Goal: Information Seeking & Learning: Learn about a topic

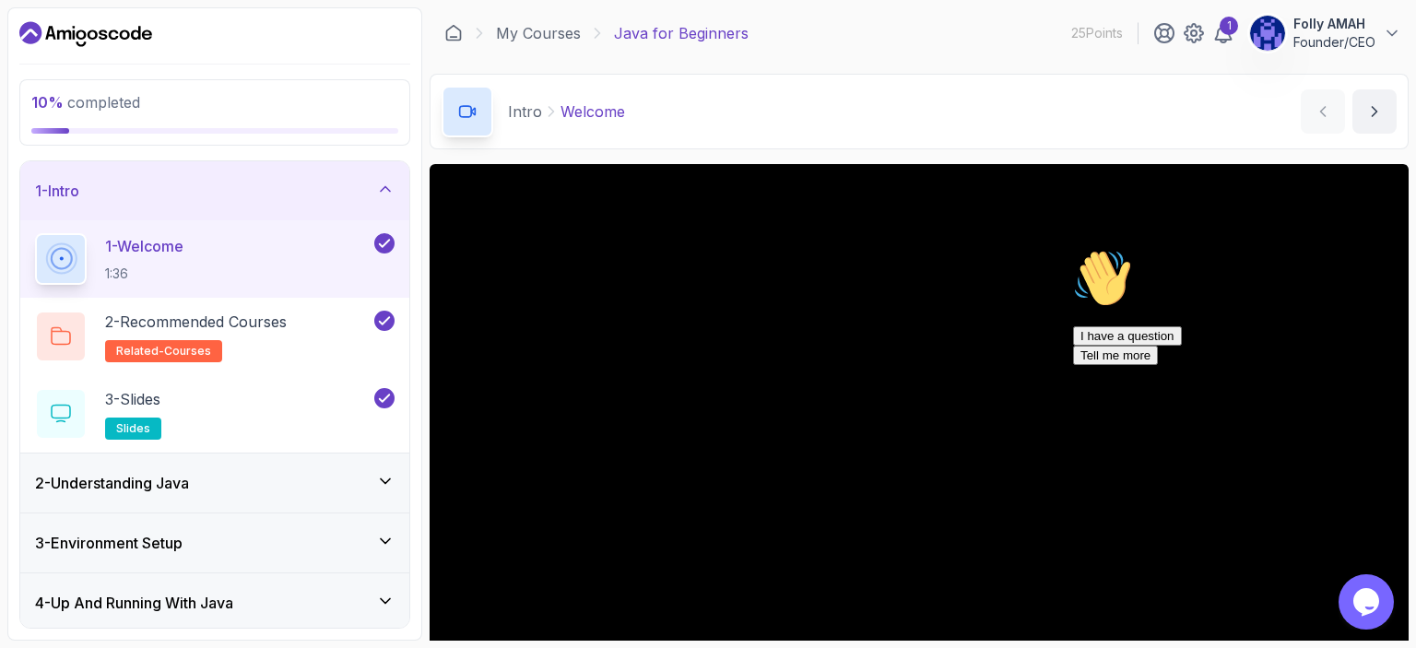
scroll to position [201, 0]
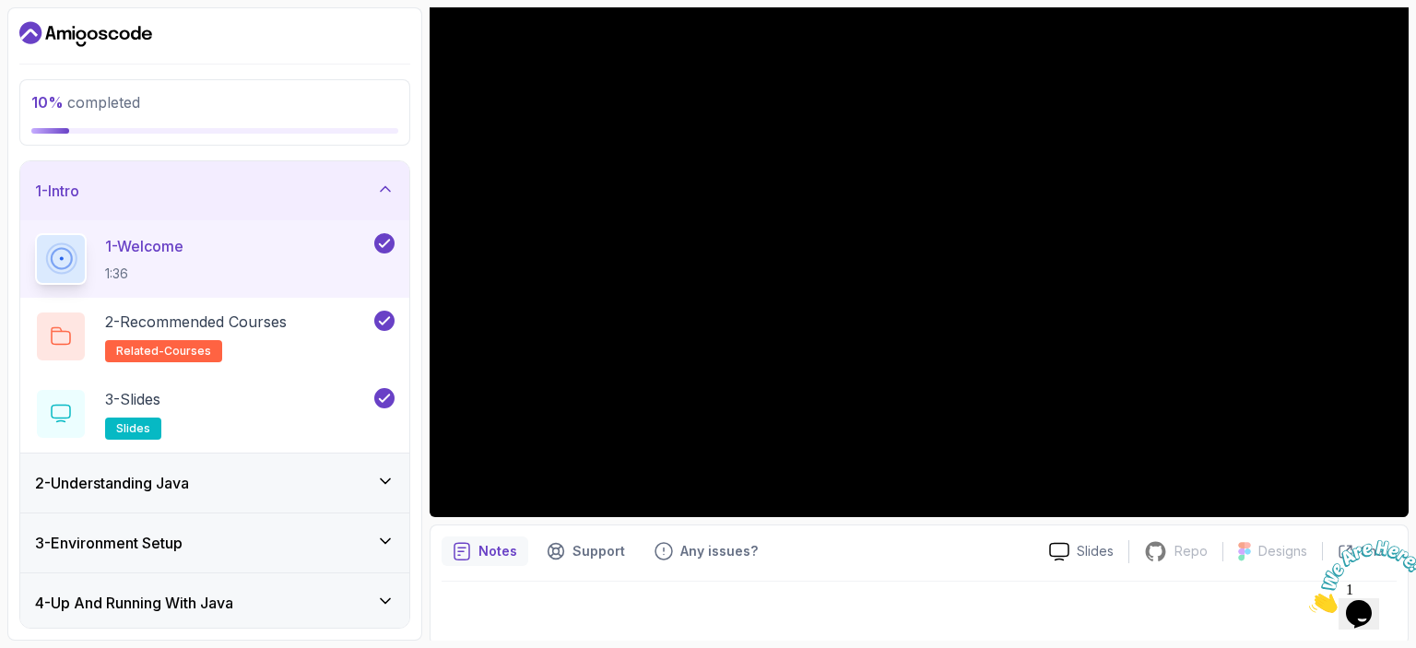
scroll to position [201, 0]
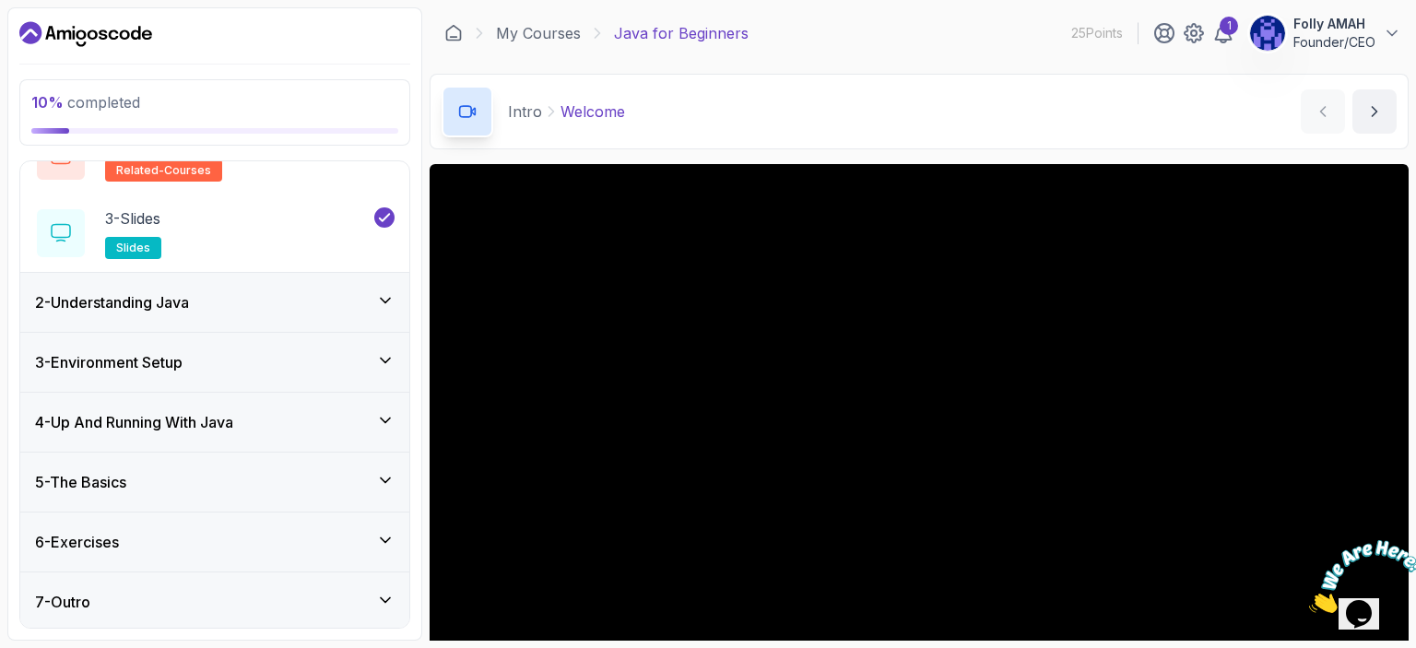
scroll to position [201, 0]
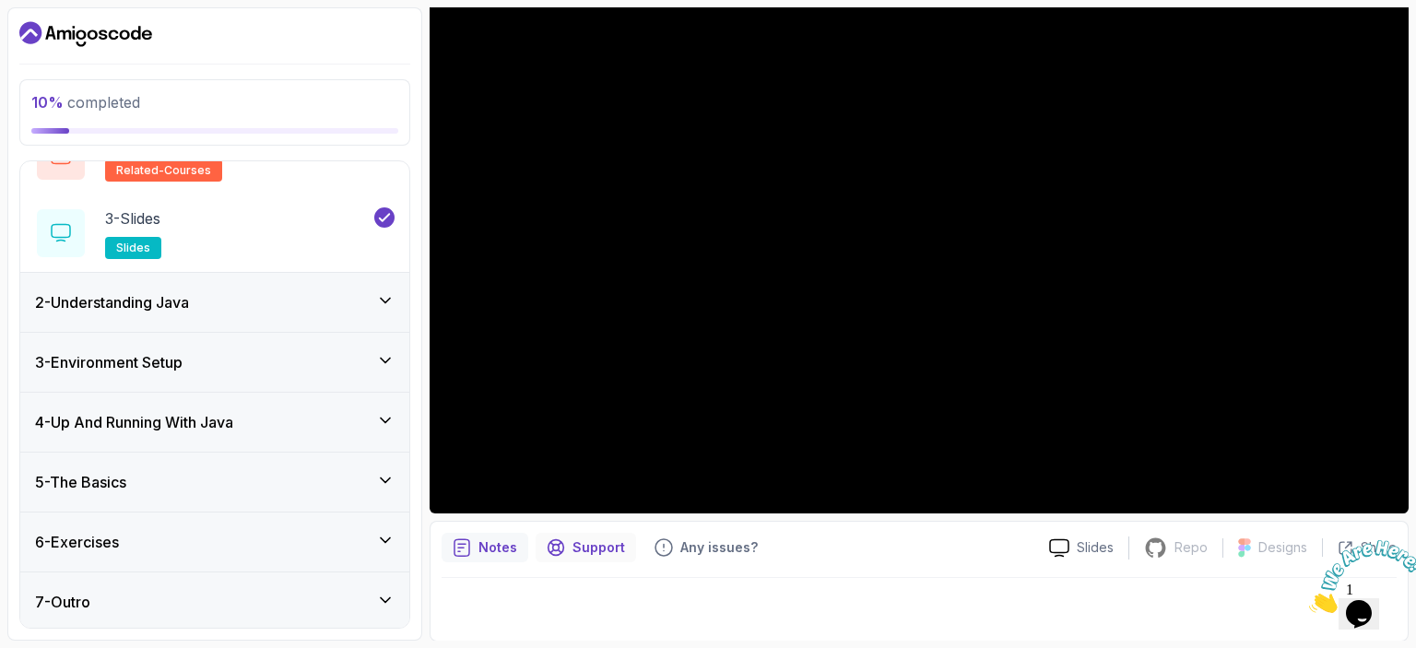
click at [606, 552] on p "Support" at bounding box center [598, 547] width 53 height 18
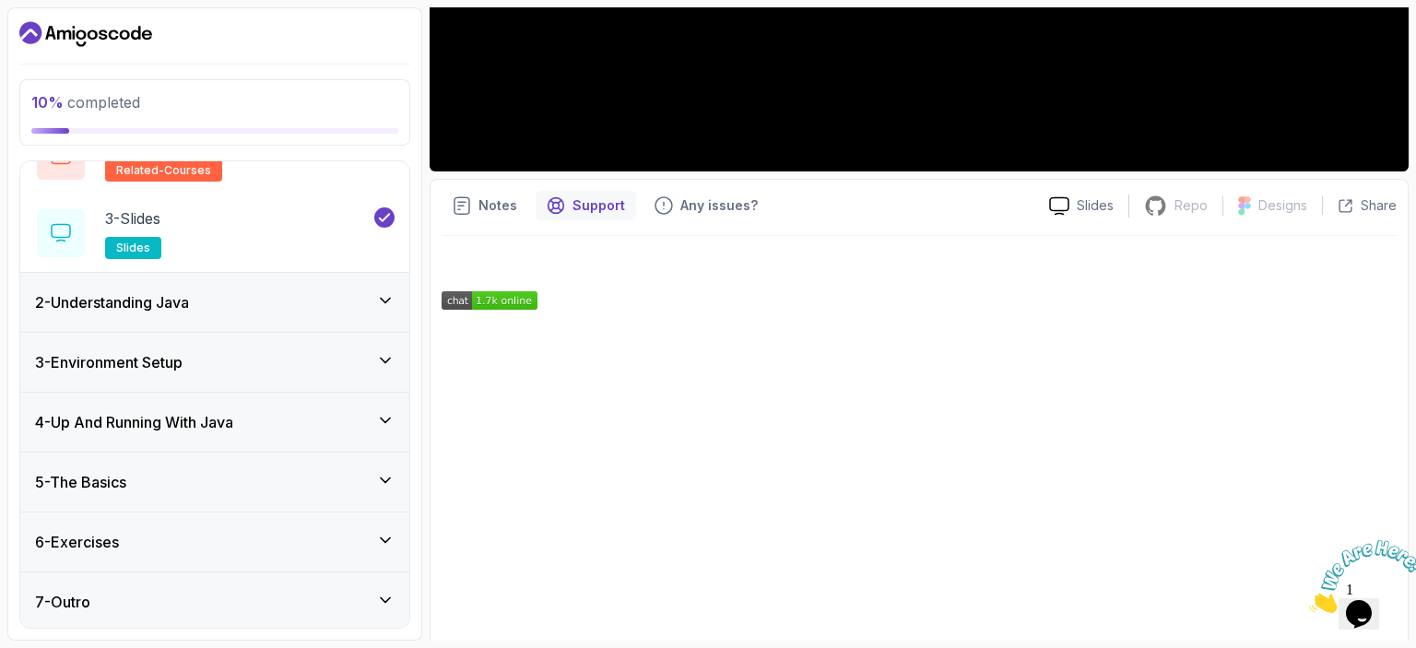
scroll to position [555, 0]
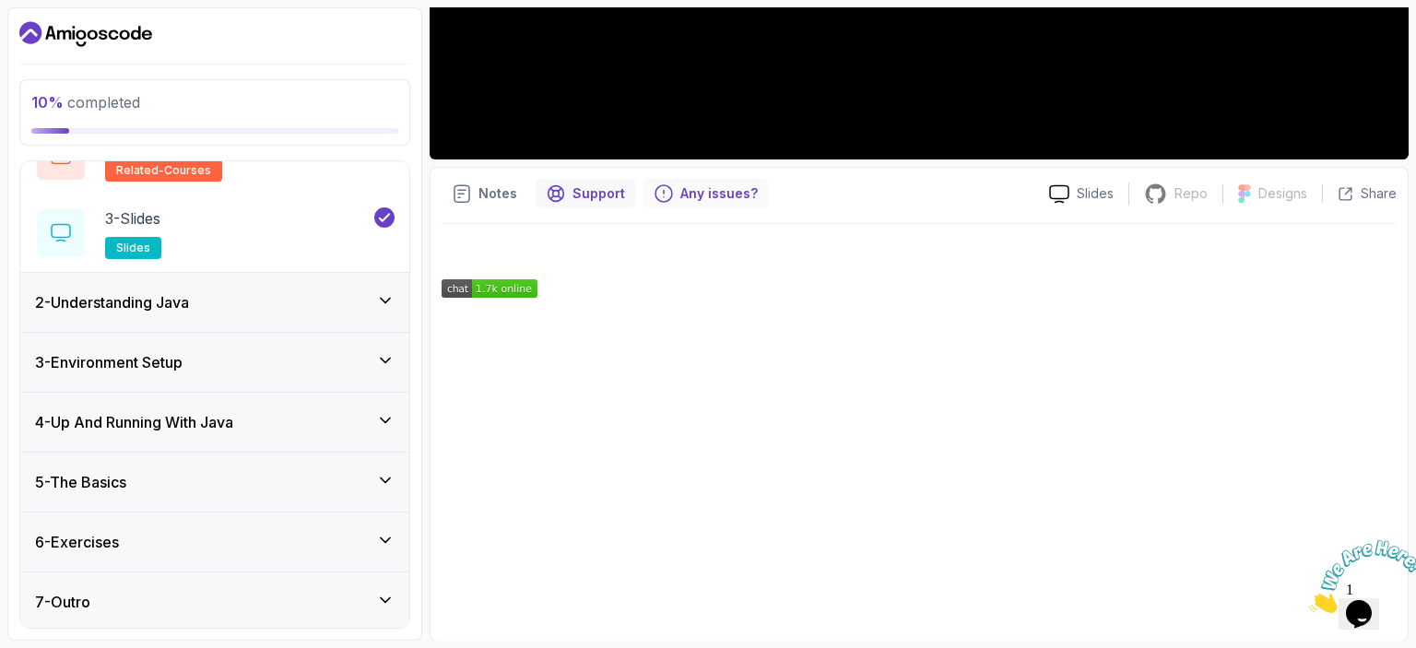
click at [686, 200] on p "Any issues?" at bounding box center [718, 193] width 77 height 18
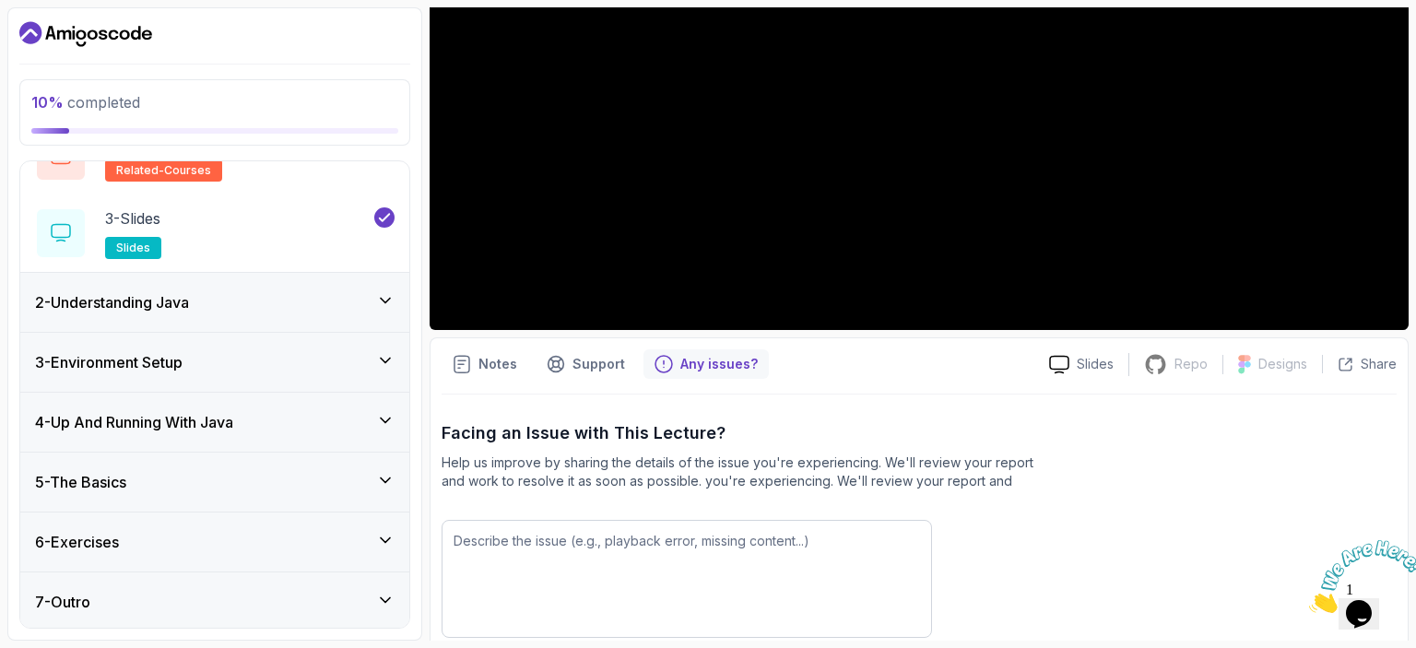
scroll to position [362, 0]
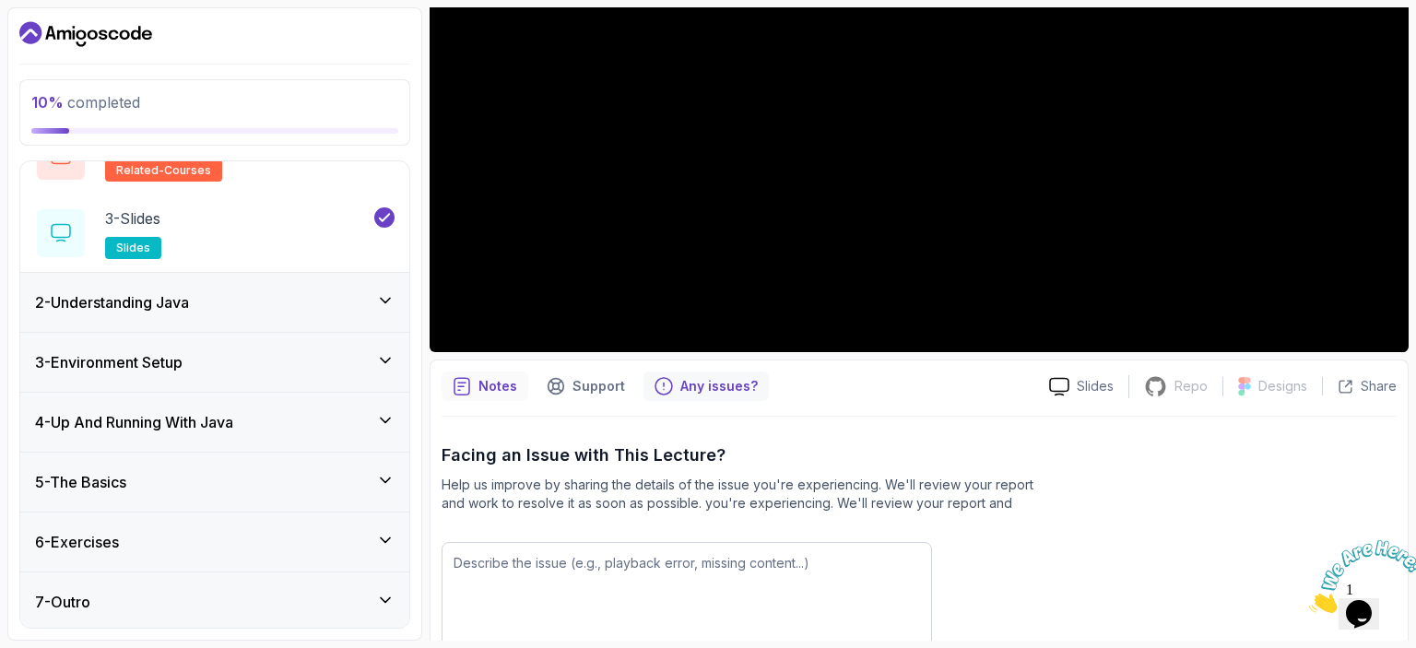
click at [508, 381] on p "Notes" at bounding box center [497, 386] width 39 height 18
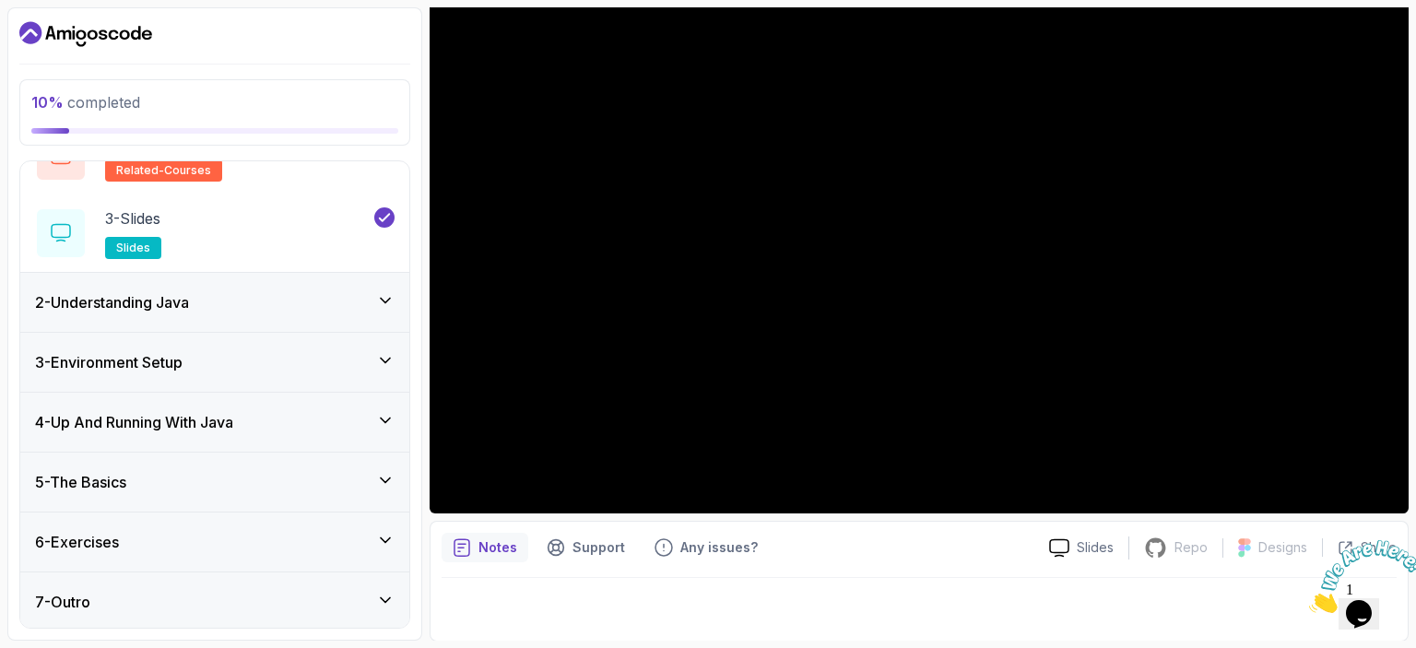
click at [83, 38] on icon "Dashboard" at bounding box center [81, 34] width 10 height 10
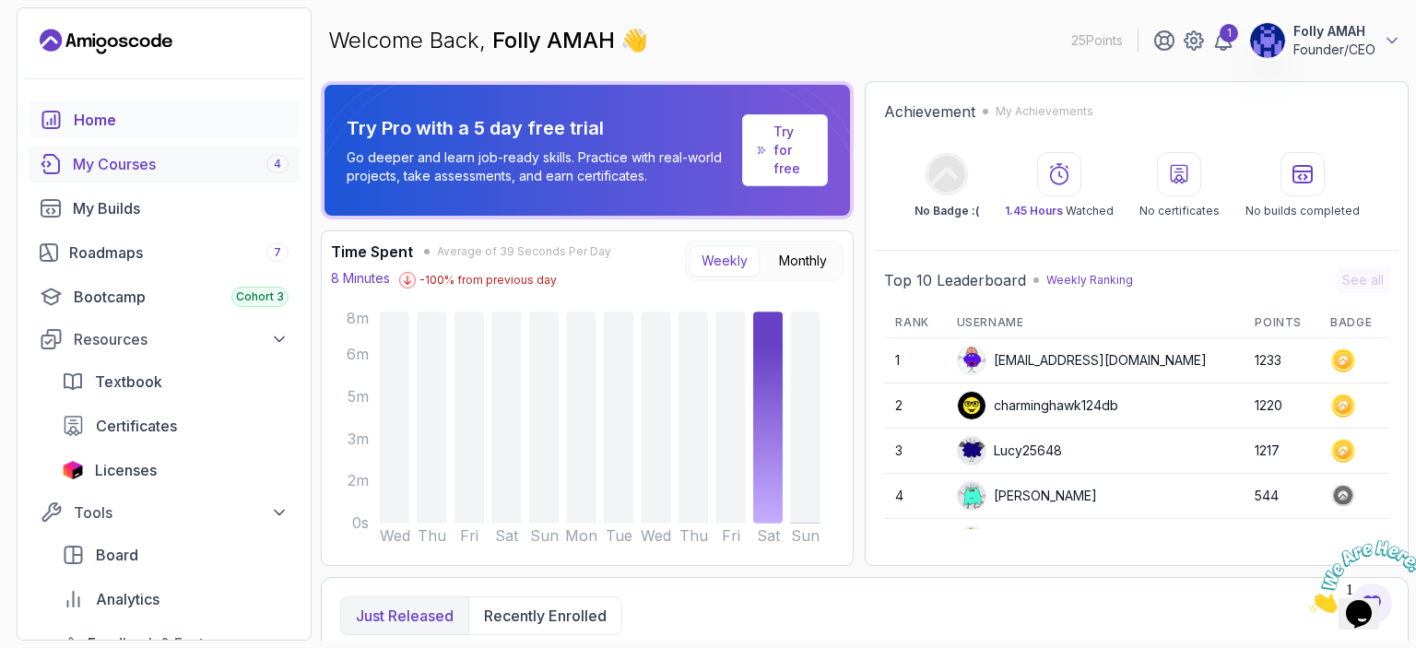
click at [111, 168] on div "My Courses 4" at bounding box center [181, 164] width 216 height 22
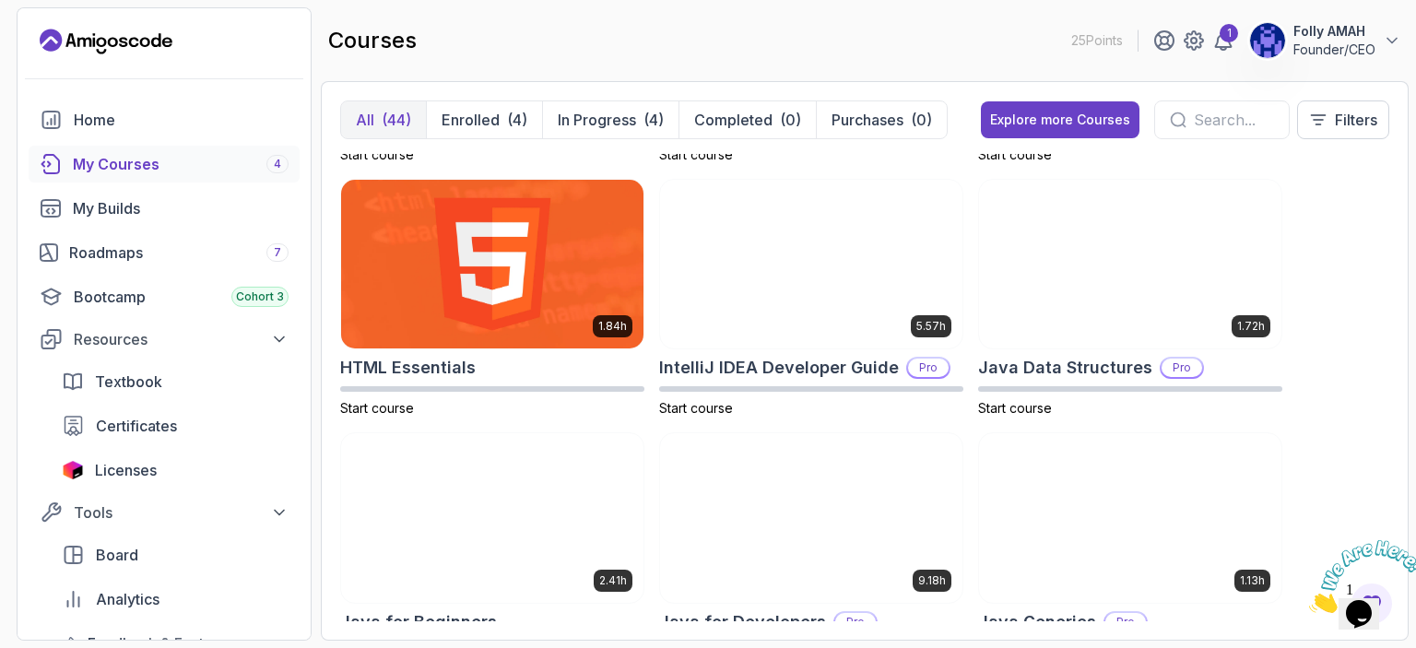
scroll to position [982, 0]
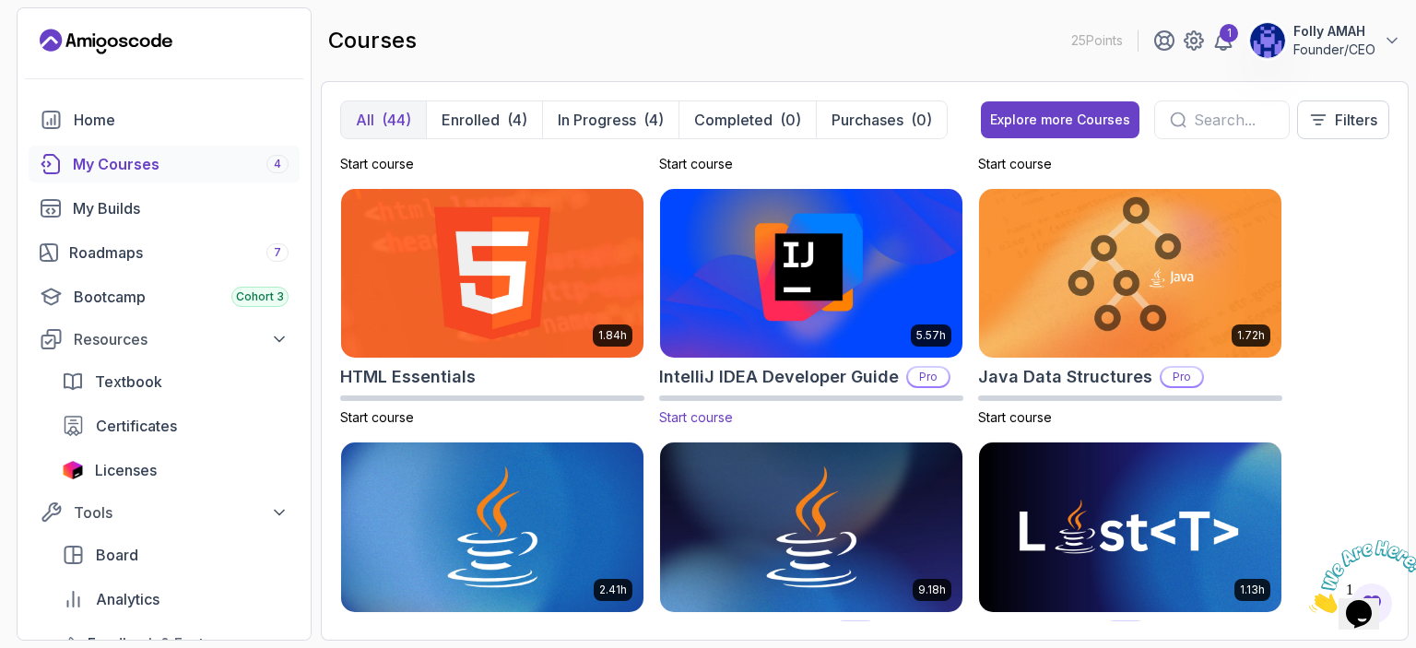
click at [782, 326] on img at bounding box center [811, 273] width 317 height 178
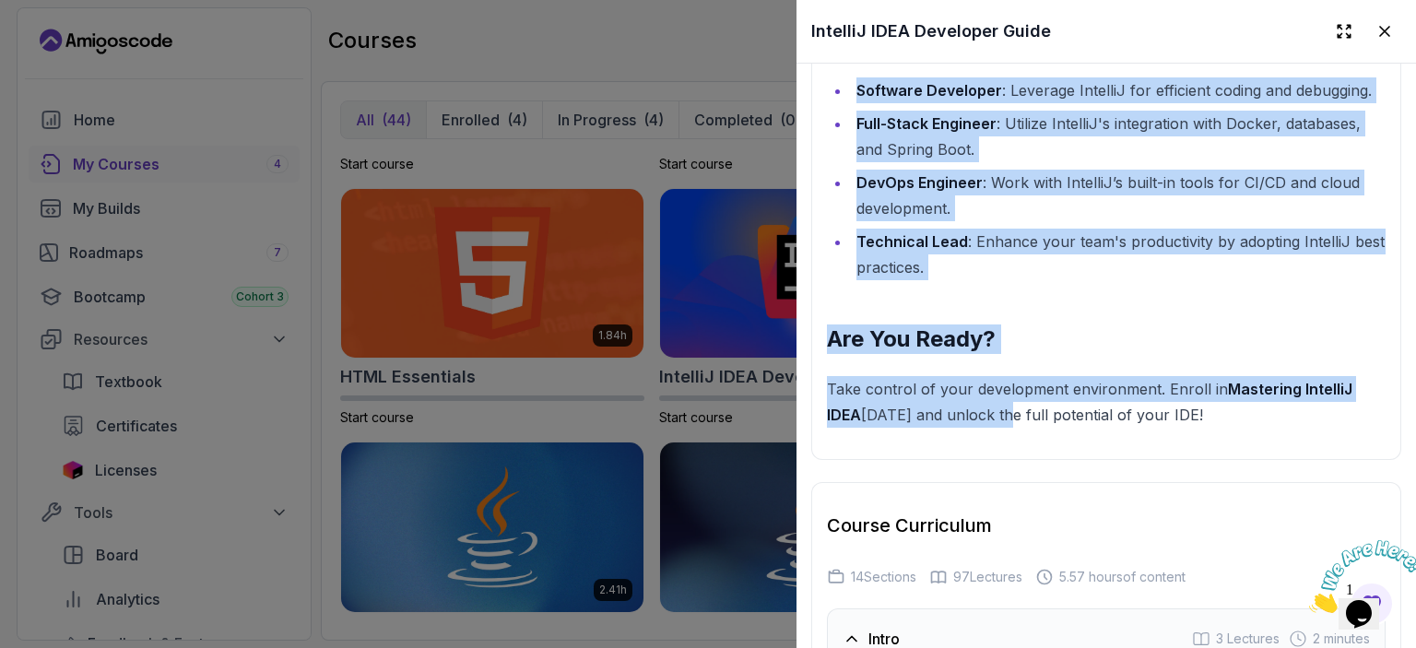
scroll to position [2815, 0]
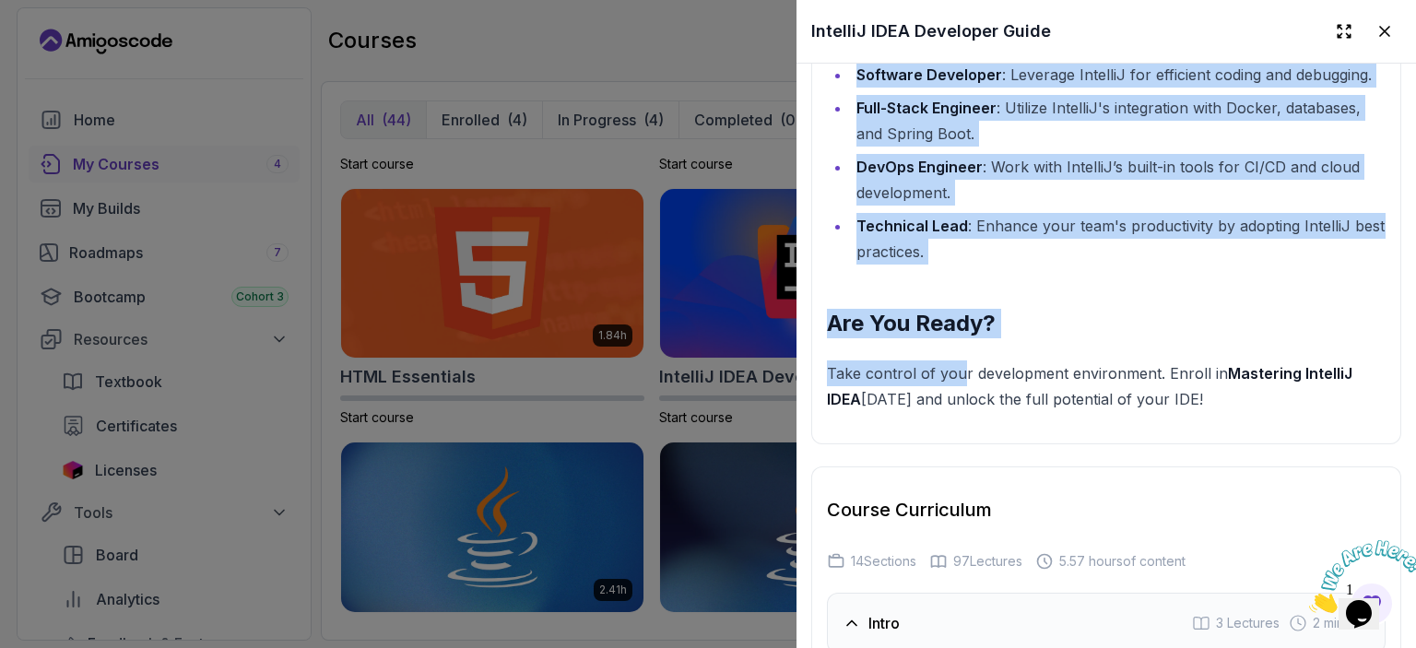
drag, startPoint x: 833, startPoint y: 219, endPoint x: 960, endPoint y: 363, distance: 192.0
click at [693, 62] on div at bounding box center [708, 324] width 1416 height 648
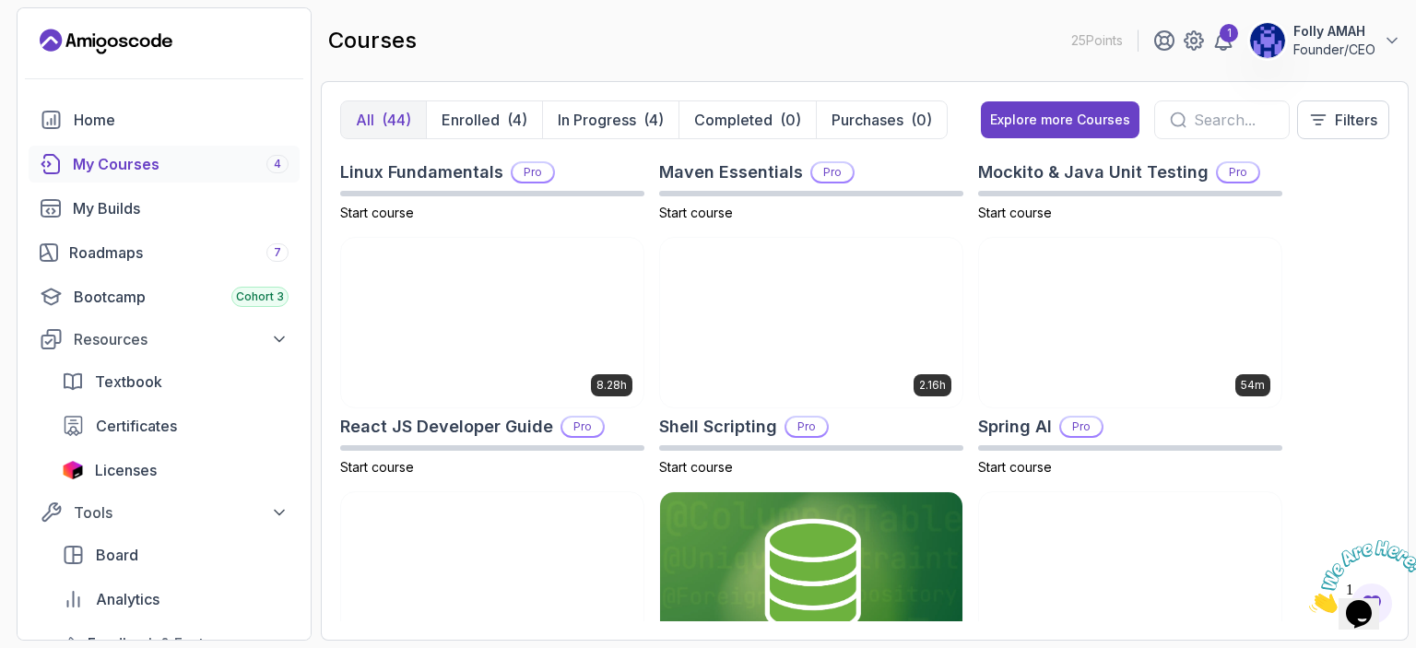
scroll to position [2673, 0]
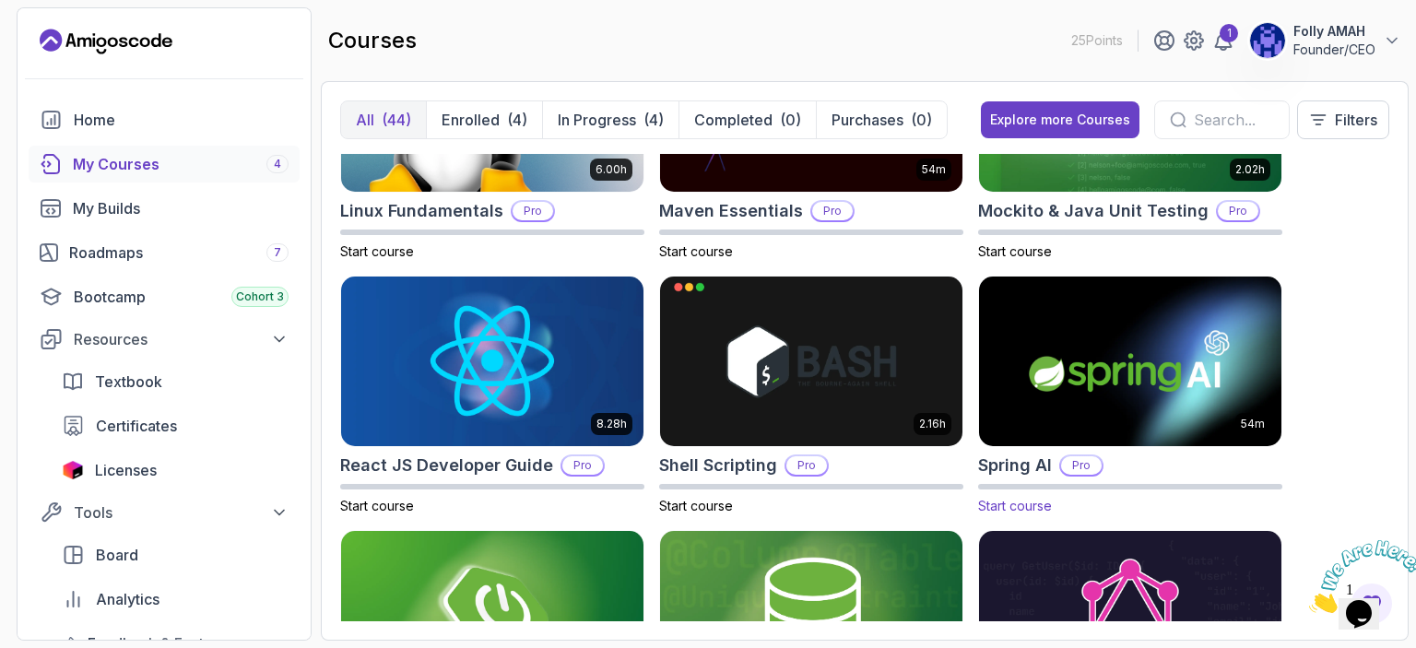
click at [1084, 389] on img at bounding box center [1129, 361] width 317 height 178
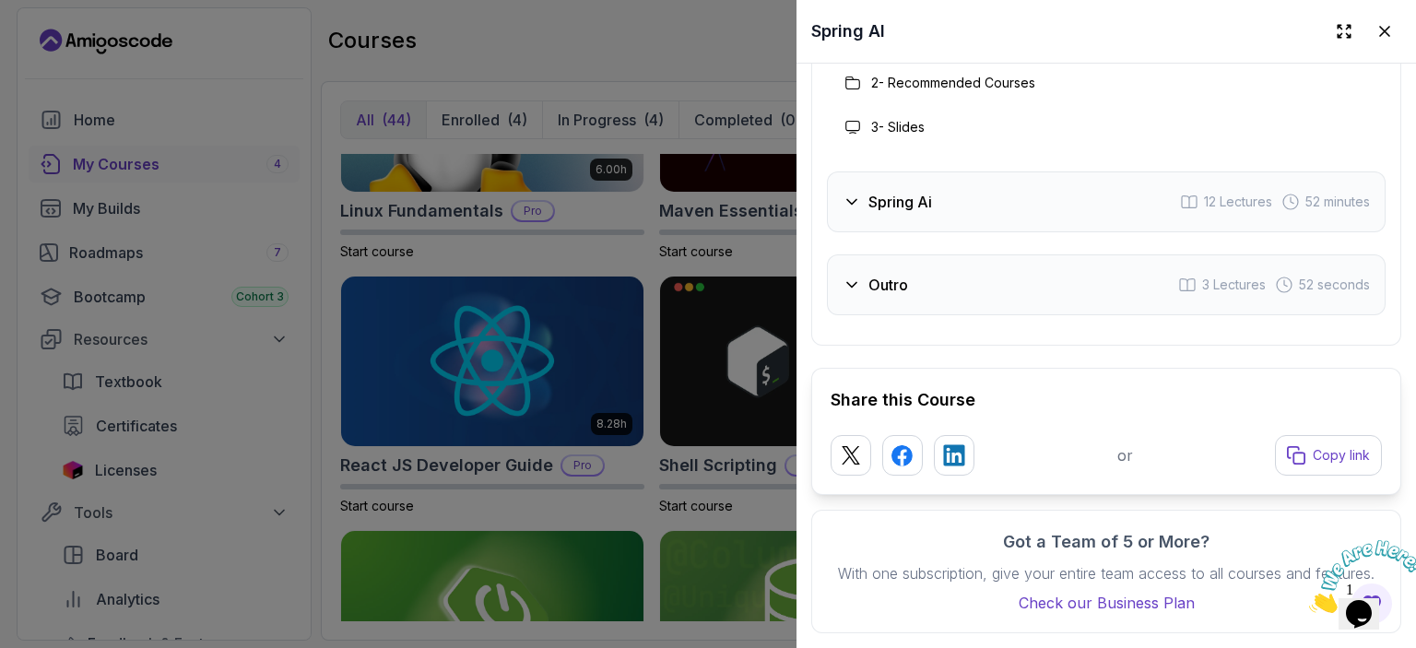
scroll to position [2954, 0]
click at [776, 471] on div at bounding box center [708, 324] width 1416 height 648
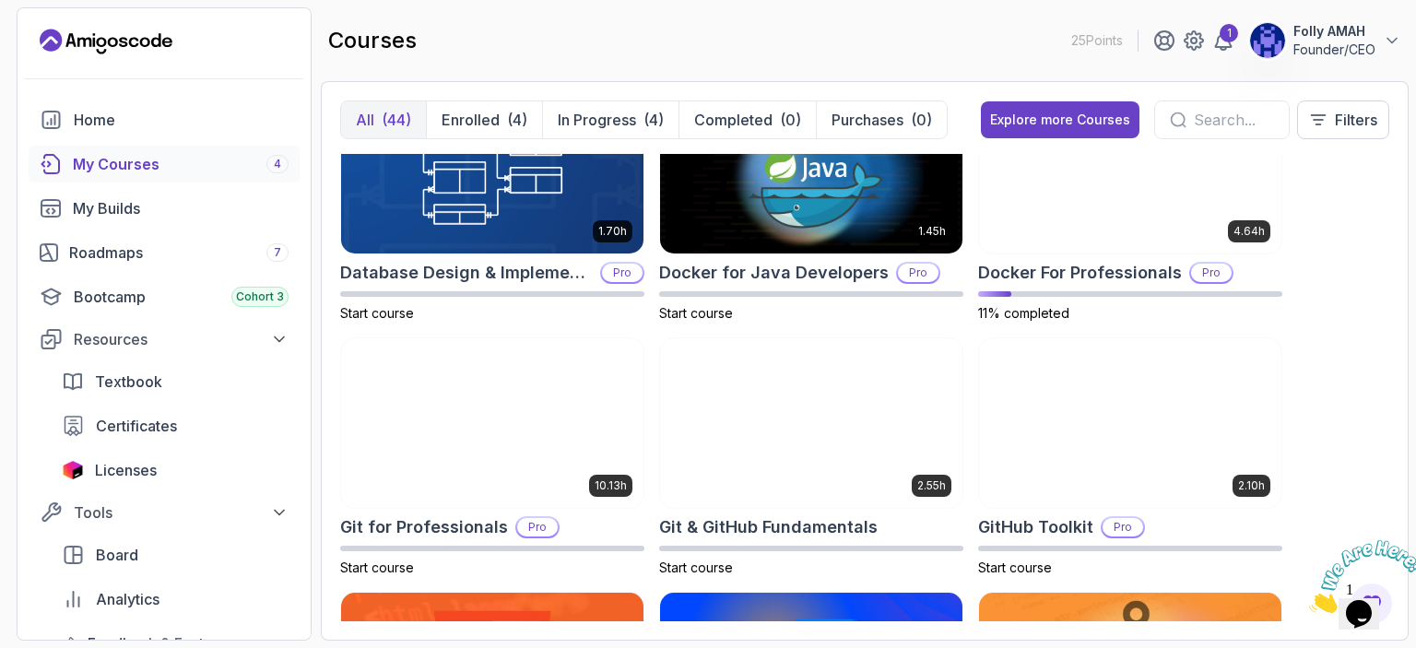
scroll to position [461, 0]
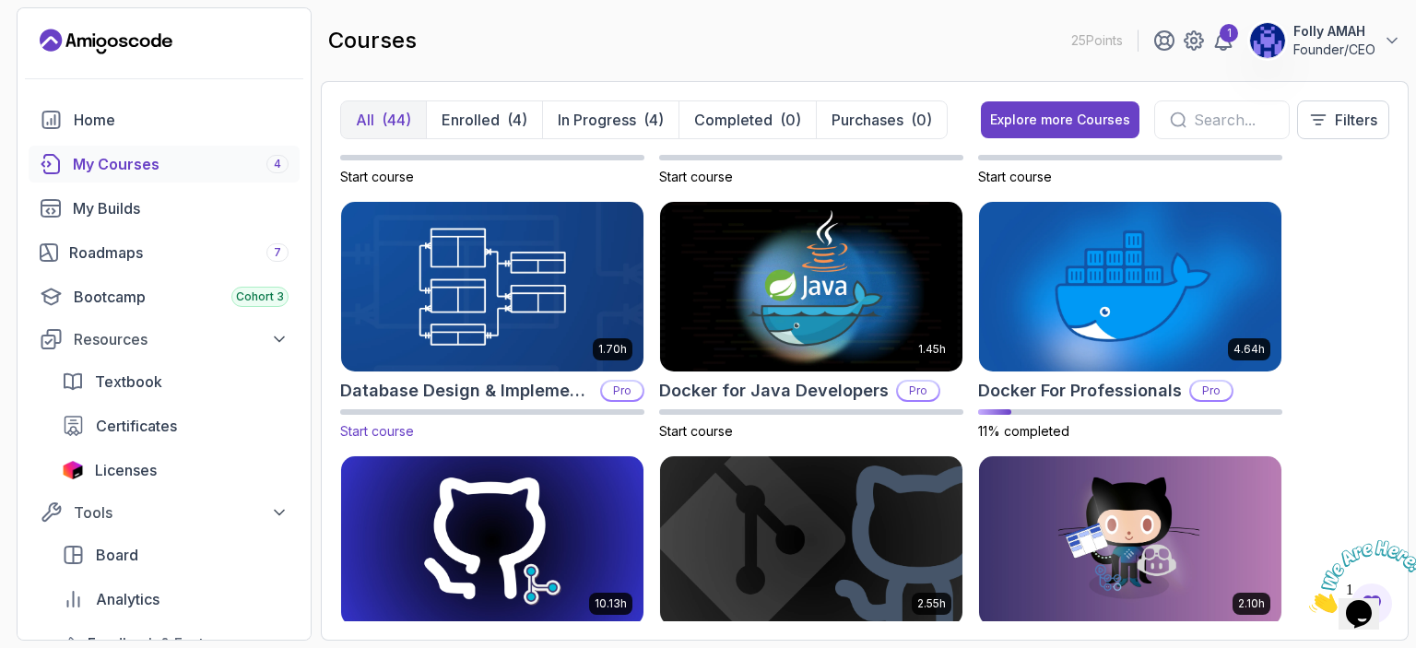
click at [513, 301] on img at bounding box center [492, 287] width 317 height 178
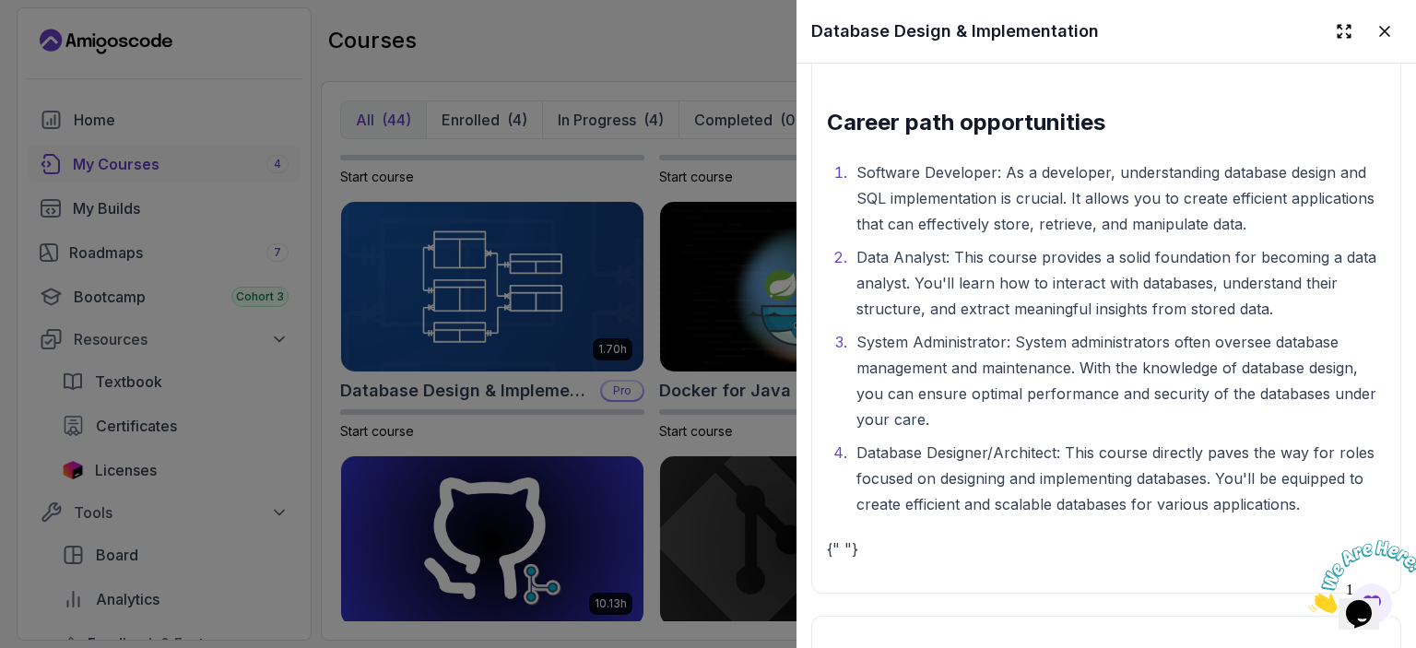
scroll to position [3348, 0]
click at [731, 430] on div at bounding box center [708, 324] width 1416 height 648
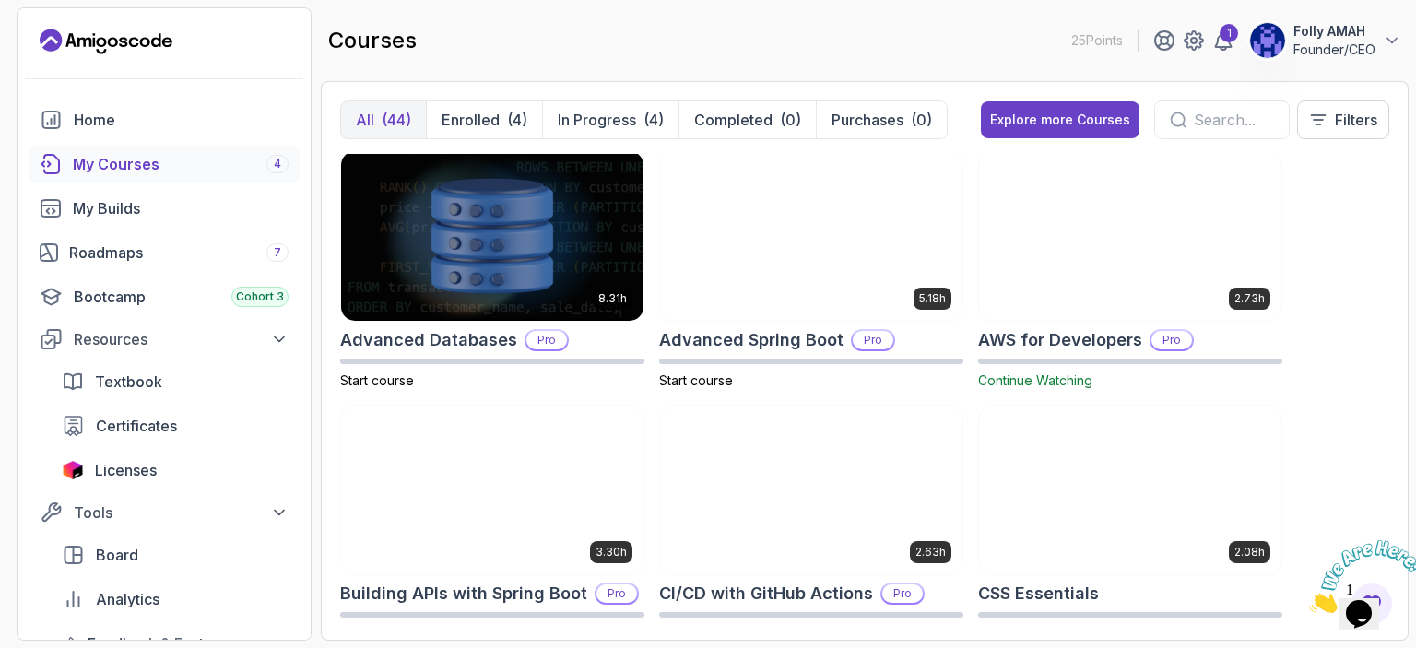
scroll to position [0, 0]
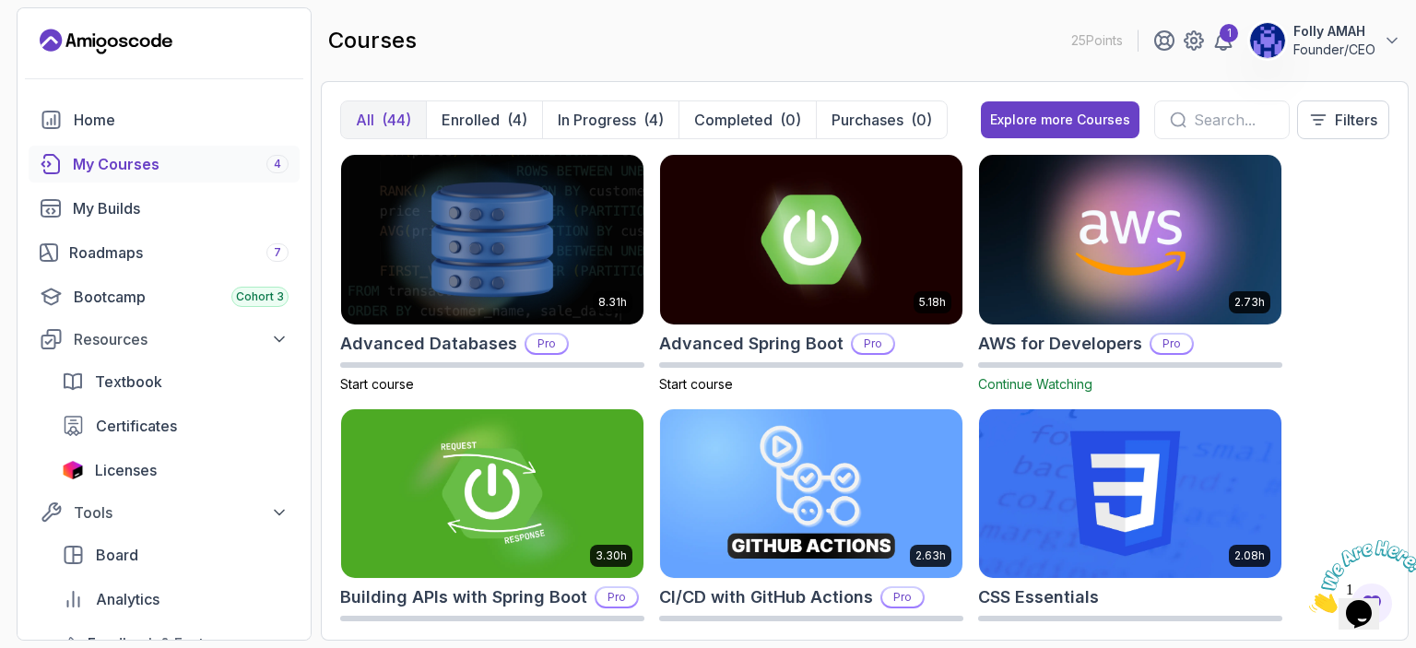
click at [1081, 276] on img at bounding box center [1129, 239] width 317 height 178
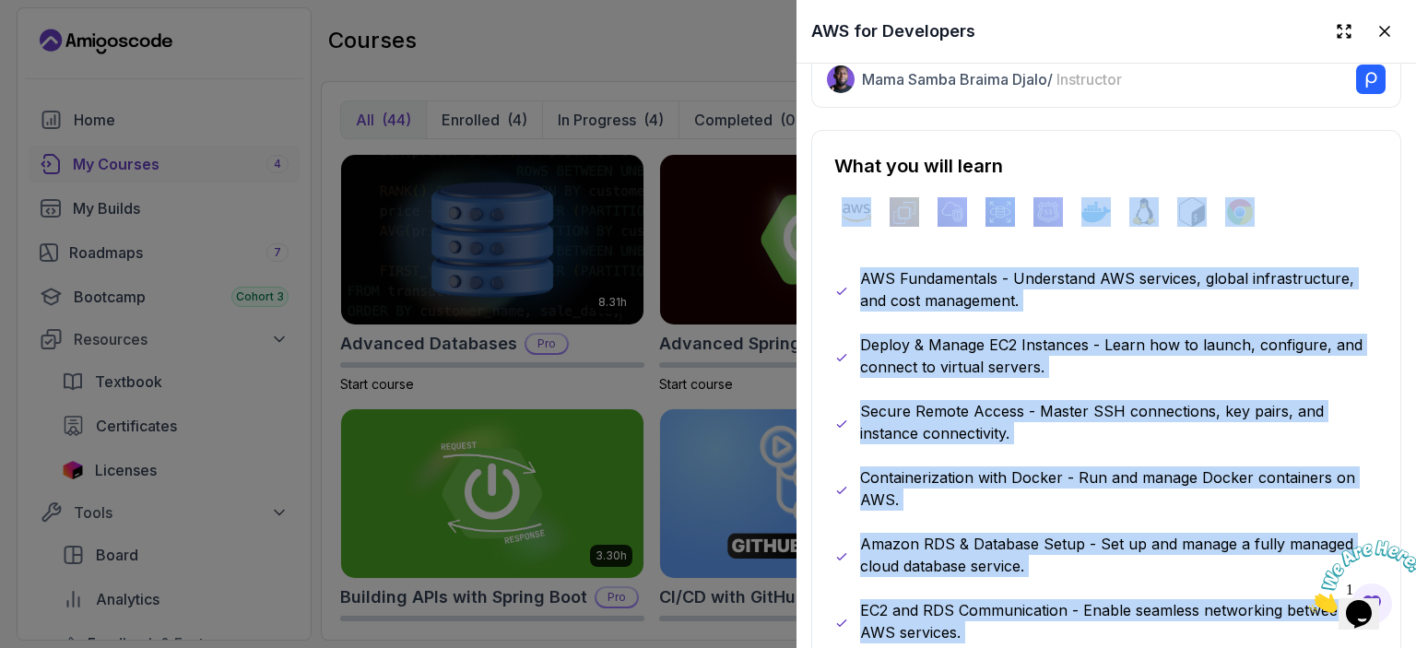
scroll to position [860, 0]
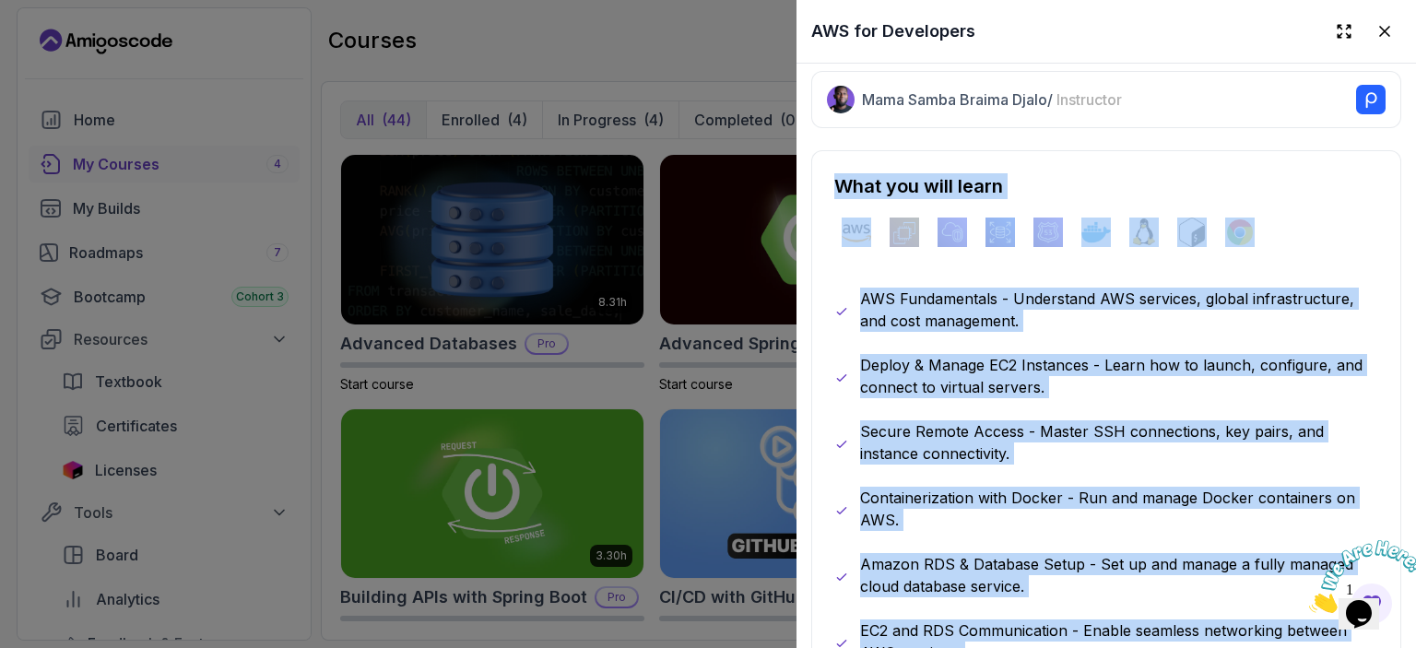
drag, startPoint x: 1302, startPoint y: 357, endPoint x: 828, endPoint y: 182, distance: 505.9
copy div "What you will learn aws ec2 vpc rds route53 docker linux bash chrome AWS Fundam…"
